Goal: Use online tool/utility: Use online tool/utility

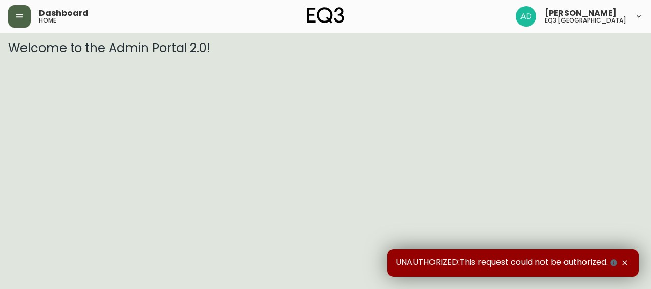
click at [9, 12] on button "button" at bounding box center [19, 16] width 23 height 23
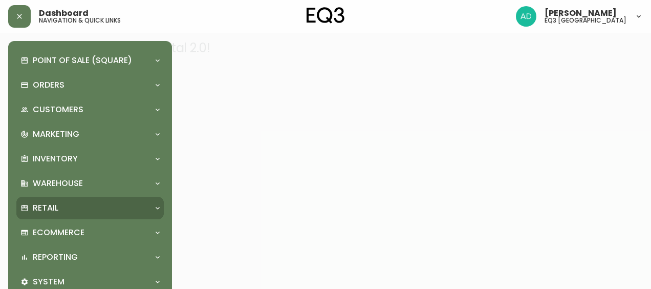
click at [46, 204] on p "Retail" at bounding box center [46, 207] width 26 height 11
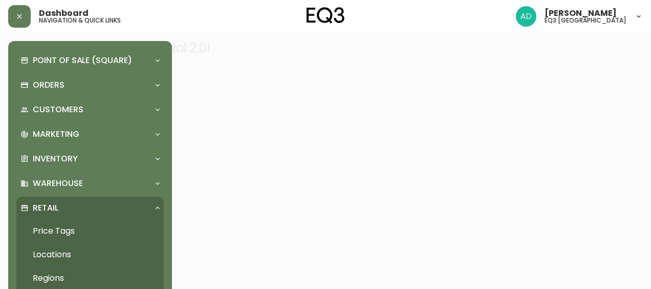
click at [72, 230] on link "Price Tags" at bounding box center [89, 231] width 147 height 24
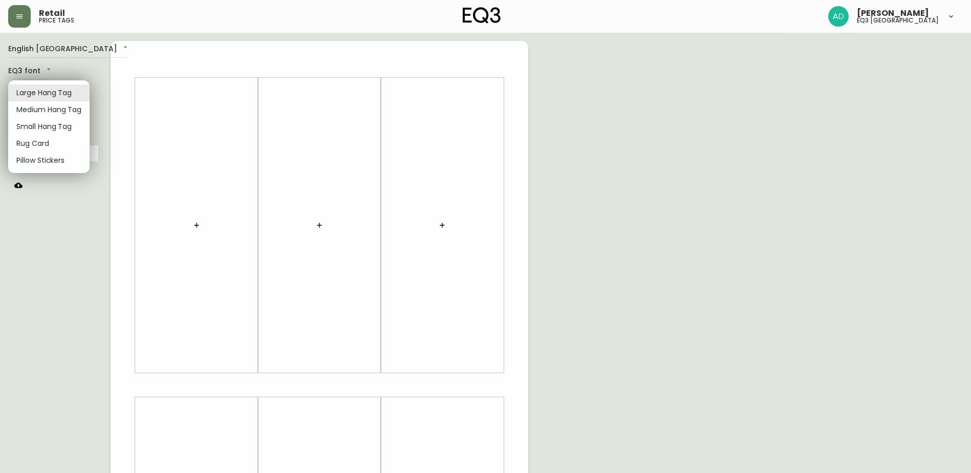
click at [38, 94] on body "Retail price tags [PERSON_NAME] eq3 [GEOGRAPHIC_DATA] English [GEOGRAPHIC_DATA]…" at bounding box center [485, 364] width 971 height 729
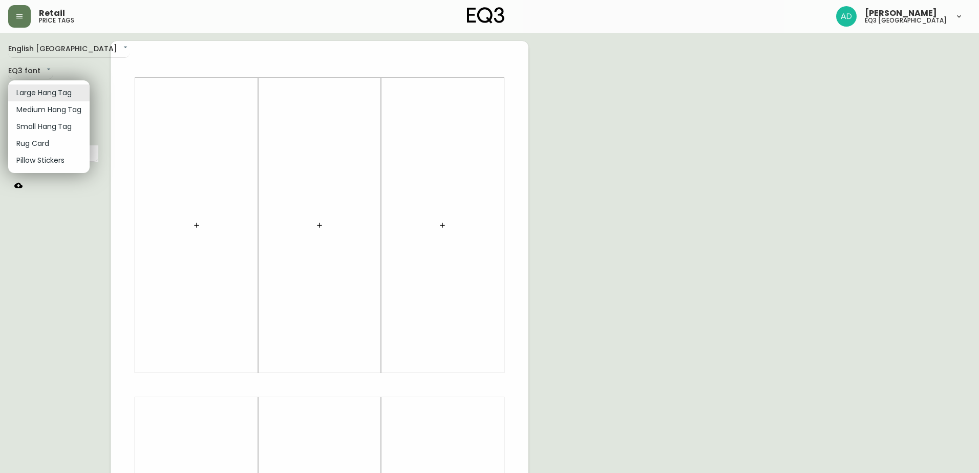
click at [39, 106] on li "Medium Hang Tag" at bounding box center [48, 109] width 81 height 17
type input "medium"
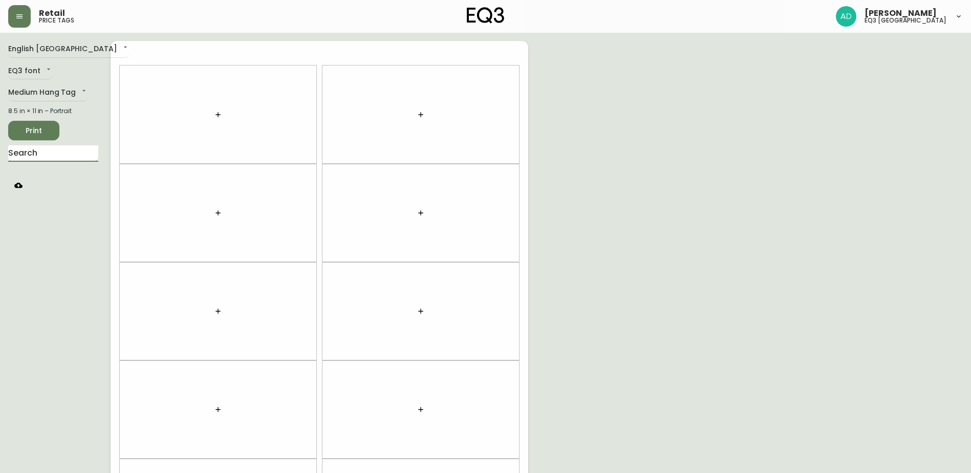
click at [38, 153] on input "text" at bounding box center [53, 153] width 90 height 16
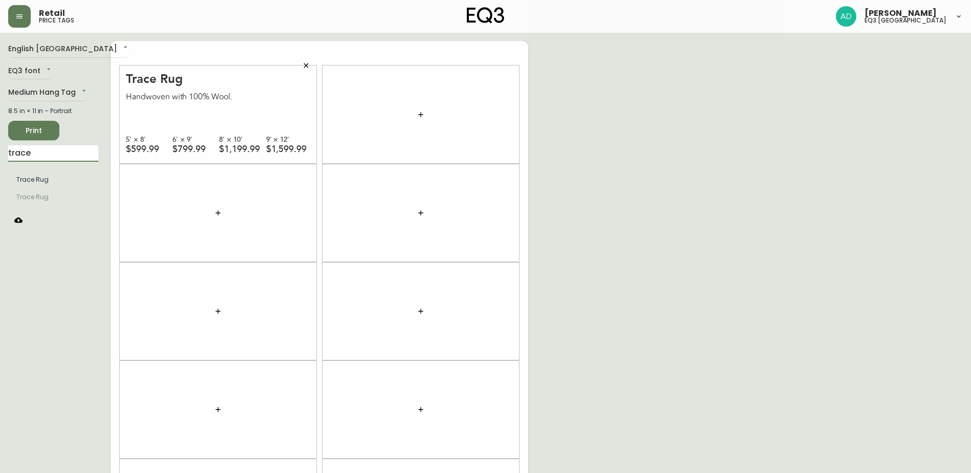
drag, startPoint x: 22, startPoint y: 153, endPoint x: -148, endPoint y: 171, distance: 170.9
click at [0, 171] on html "Retail price tags [PERSON_NAME] eq3 [GEOGRAPHIC_DATA] English [GEOGRAPHIC_DATA]…" at bounding box center [485, 290] width 971 height 581
type input "mystic"
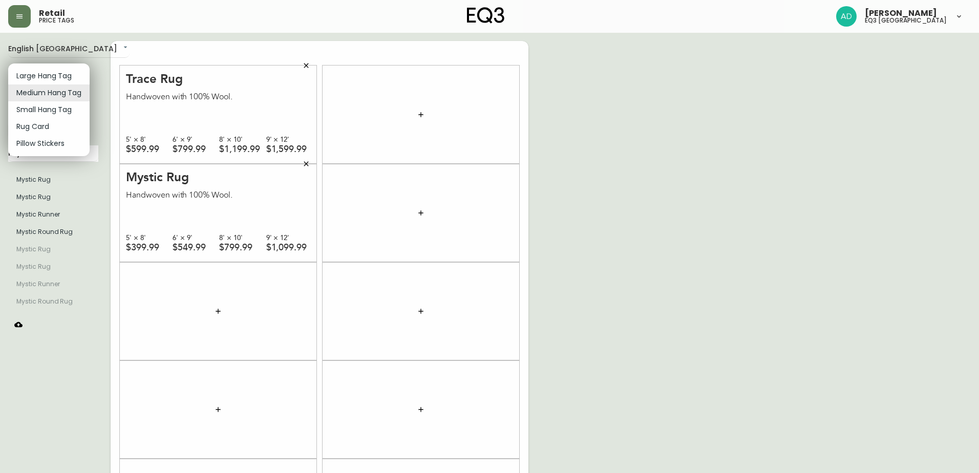
click at [48, 90] on body "Retail price tags [PERSON_NAME] eq3 [GEOGRAPHIC_DATA] English [GEOGRAPHIC_DATA]…" at bounding box center [489, 290] width 979 height 581
click at [33, 128] on li "Rug Card" at bounding box center [48, 126] width 81 height 17
type input "rugs"
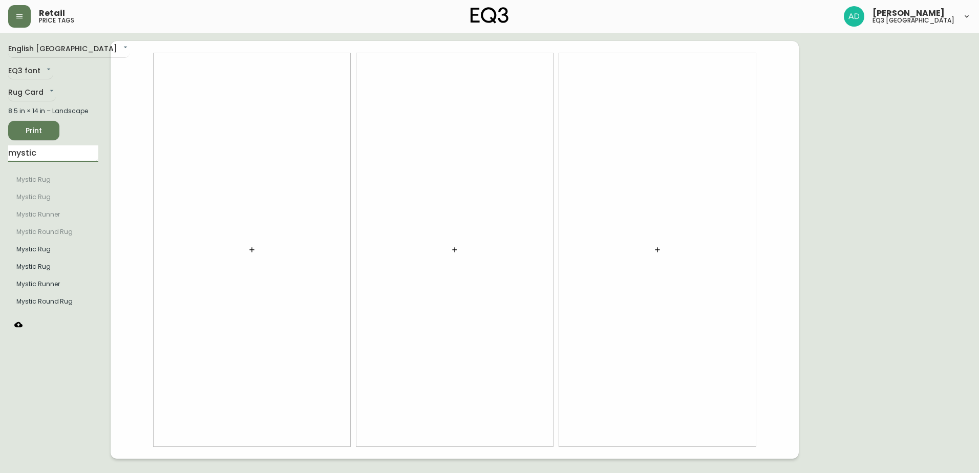
drag, startPoint x: 51, startPoint y: 148, endPoint x: -32, endPoint y: 159, distance: 84.1
click at [0, 159] on html "Retail price tags [PERSON_NAME] eq3 [GEOGRAPHIC_DATA] English [GEOGRAPHIC_DATA]…" at bounding box center [489, 229] width 979 height 459
type input "trace"
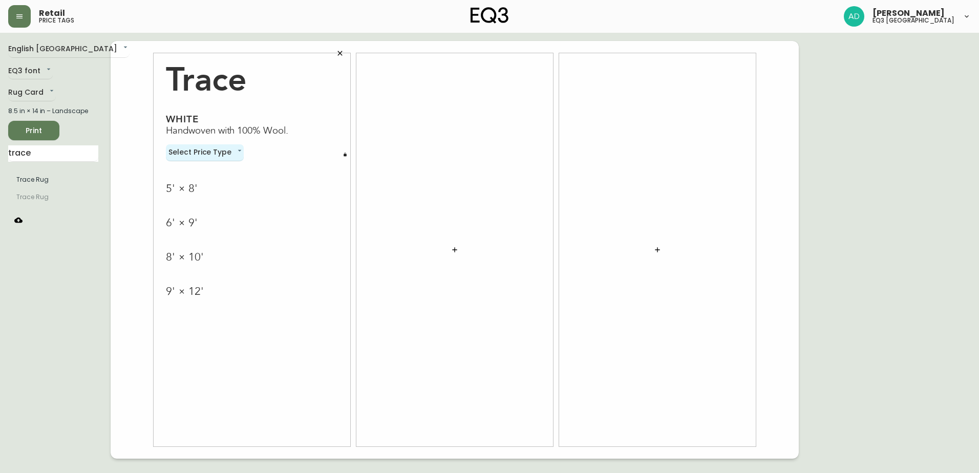
drag, startPoint x: 241, startPoint y: 141, endPoint x: 236, endPoint y: 146, distance: 6.9
click at [240, 143] on div "Trace White Handwoven with 100% Wool. Select Price Type none 5' × 8' 6' × 9' 8'…" at bounding box center [252, 175] width 172 height 245
click at [236, 146] on body "Retail price tags [PERSON_NAME] eq3 [GEOGRAPHIC_DATA] English [GEOGRAPHIC_DATA]…" at bounding box center [489, 229] width 979 height 459
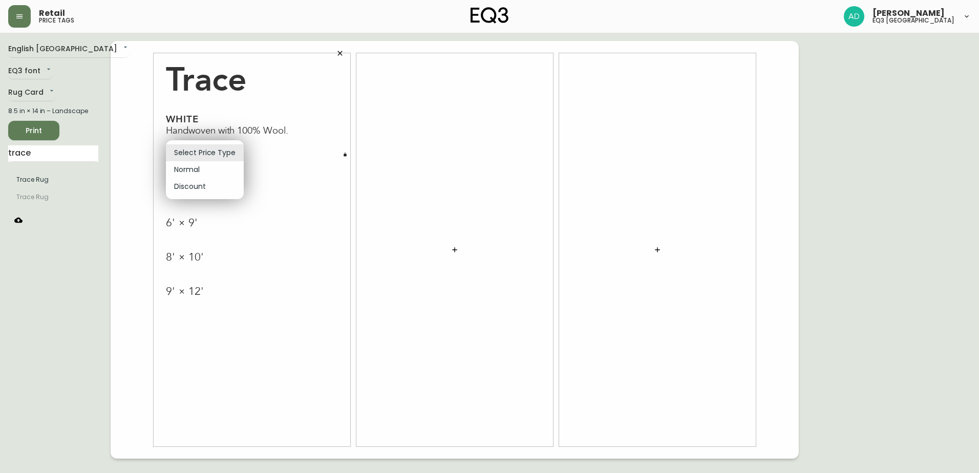
click at [194, 173] on li "Normal" at bounding box center [205, 169] width 78 height 17
type input "normal"
